Goal: Information Seeking & Learning: Learn about a topic

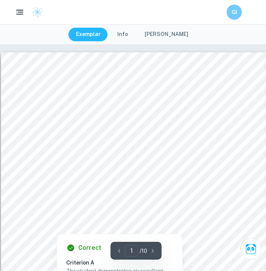
click at [18, 12] on icon "button" at bounding box center [19, 12] width 9 height 9
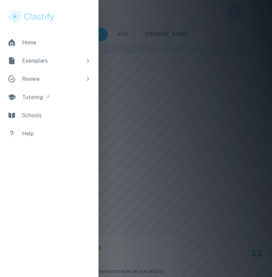
click at [27, 41] on div "Home" at bounding box center [29, 42] width 14 height 8
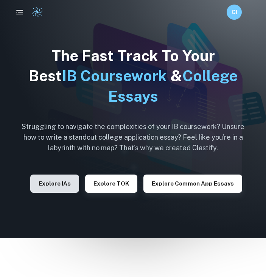
click at [62, 180] on button "Explore IAs" at bounding box center [54, 183] width 49 height 18
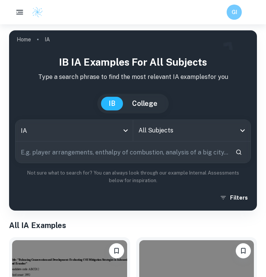
click at [108, 156] on input "text" at bounding box center [123, 151] width 214 height 21
click at [106, 131] on body "We value your privacy We use cookies to enhance your browsing experience, serve…" at bounding box center [133, 162] width 266 height 277
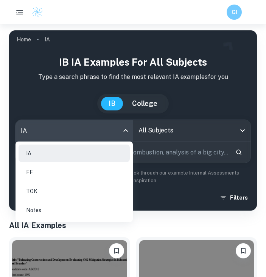
click at [64, 169] on li "EE" at bounding box center [74, 171] width 111 height 17
type input "ee"
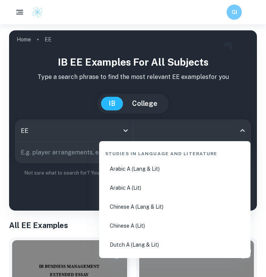
click at [168, 130] on input "All Subjects" at bounding box center [187, 130] width 100 height 14
click at [158, 174] on li "English A (Lang & Lit)" at bounding box center [175, 168] width 146 height 17
type input "English A (Lang & Lit)"
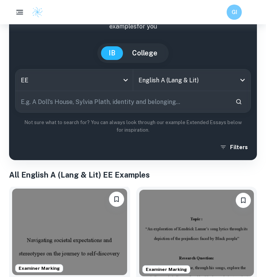
scroll to position [22, 0]
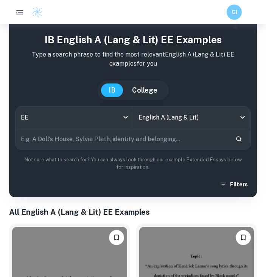
click at [103, 142] on input "text" at bounding box center [123, 138] width 214 height 21
type input "handmaid's tale"
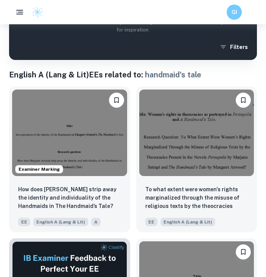
scroll to position [164, 0]
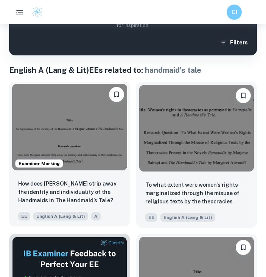
click at [99, 128] on img at bounding box center [69, 127] width 115 height 86
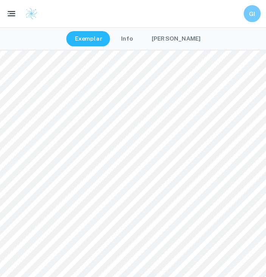
scroll to position [829, 0]
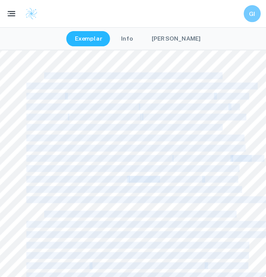
click at [50, 67] on span "In a post-nuclear disaster America in what used to be [US_STATE], a new" at bounding box center [128, 67] width 158 height 5
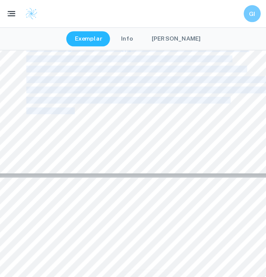
scroll to position [1071, 0]
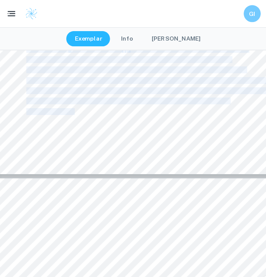
copy div "Lo i dolo-sitamet consecte Adipisc el sedd eius te in Utlaboreetdol, m ali enim…"
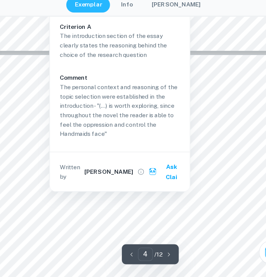
type input "3"
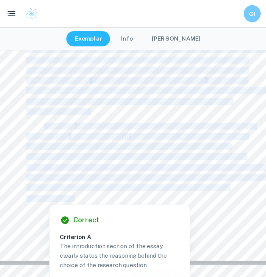
scroll to position [993, 0]
